Goal: Task Accomplishment & Management: Complete application form

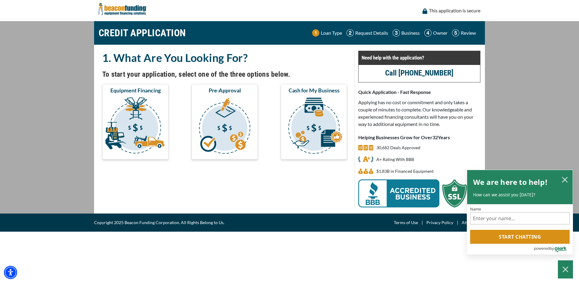
click at [132, 124] on img "submit" at bounding box center [135, 126] width 64 height 60
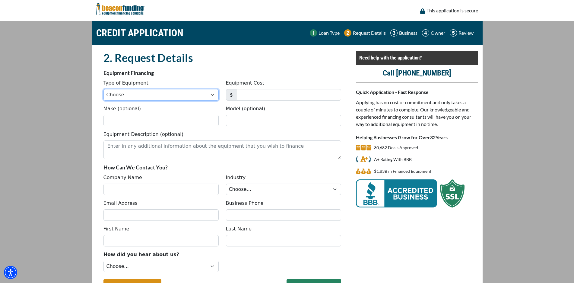
click at [213, 95] on select "Choose... Backhoe Boom/Bucket Truck Chipper Commercial Mower Crane DTG/DTF Prin…" at bounding box center [160, 94] width 115 height 11
select select "5"
click at [103, 89] on select "Choose... Backhoe Boom/Bucket Truck Chipper Commercial Mower Crane DTG/DTF Prin…" at bounding box center [160, 94] width 115 height 11
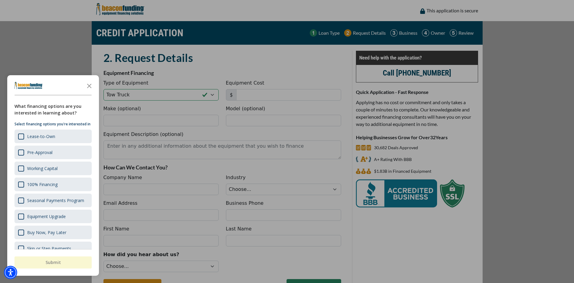
click at [264, 93] on div at bounding box center [287, 141] width 574 height 283
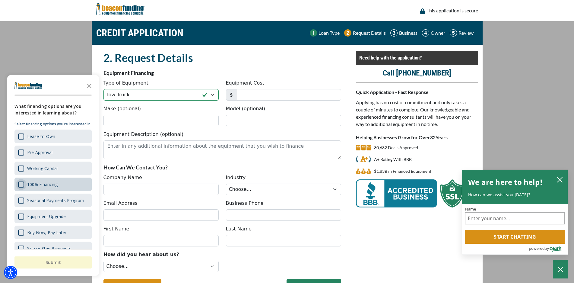
click at [21, 185] on div "100% Financing" at bounding box center [21, 184] width 6 height 6
click at [55, 261] on button "Submit" at bounding box center [52, 262] width 77 height 12
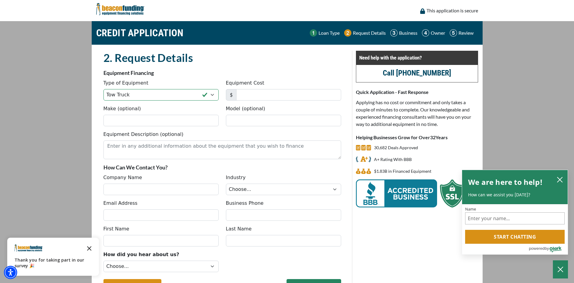
click at [91, 248] on icon "Close the survey" at bounding box center [89, 248] width 12 height 12
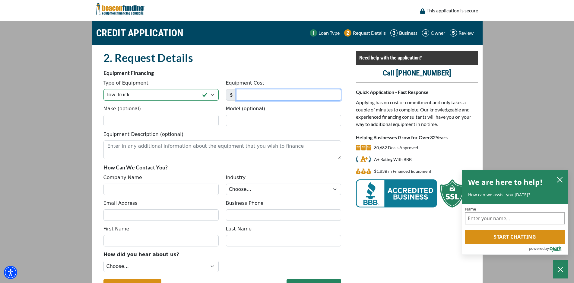
click at [273, 95] on input "Equipment Cost" at bounding box center [288, 94] width 105 height 11
type input "9"
type input "90,000"
click at [155, 119] on input "Make (optional)" at bounding box center [160, 120] width 115 height 11
type input "FREIGHTLINER"
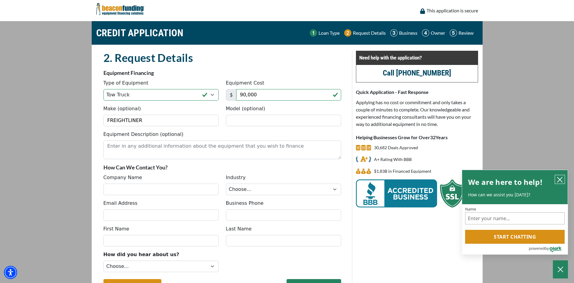
click at [562, 179] on icon "close chatbox" at bounding box center [560, 179] width 6 height 6
